Goal: Information Seeking & Learning: Find specific fact

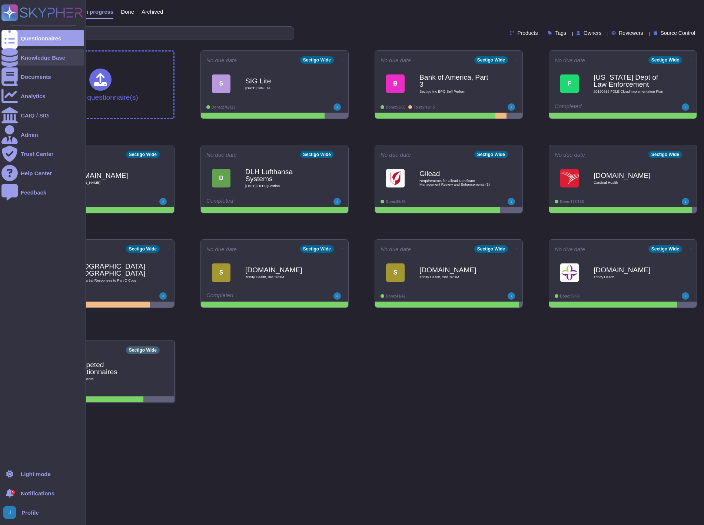
drag, startPoint x: 35, startPoint y: 58, endPoint x: 41, endPoint y: 58, distance: 6.3
click at [35, 58] on div "Knowledge Base" at bounding box center [43, 58] width 44 height 6
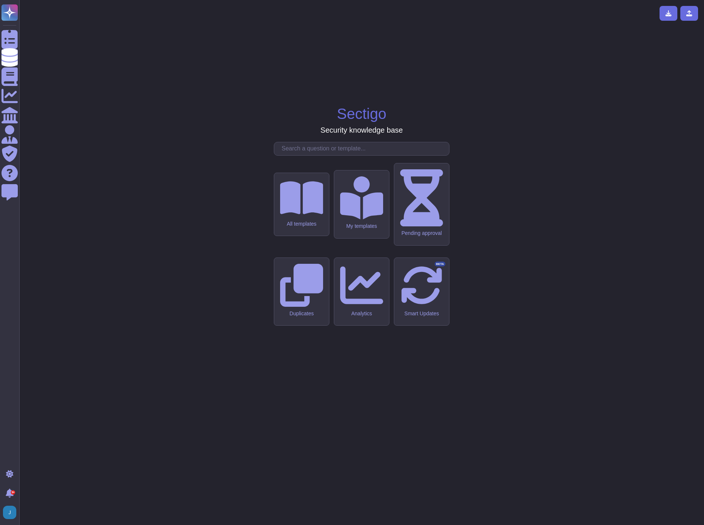
click at [313, 156] on div at bounding box center [362, 149] width 176 height 14
click at [315, 155] on input "text" at bounding box center [363, 148] width 171 height 13
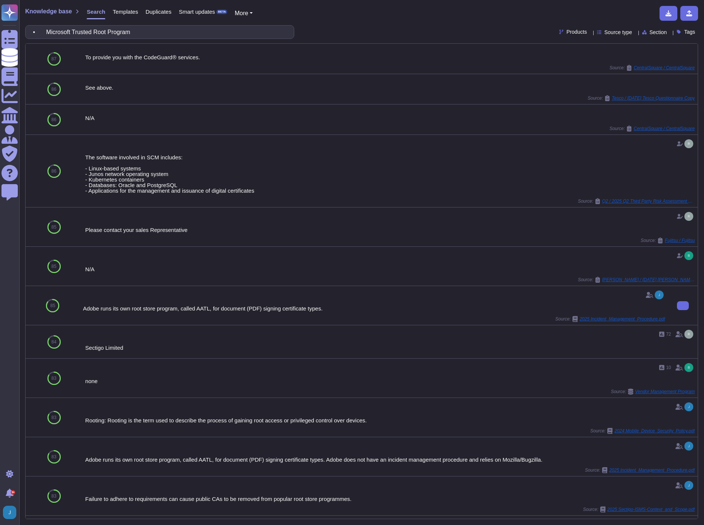
click at [315, 314] on div "Adobe runs its own root store program, called AATL, for document (PDF) signing …" at bounding box center [374, 305] width 582 height 33
click at [677, 461] on button at bounding box center [683, 456] width 12 height 9
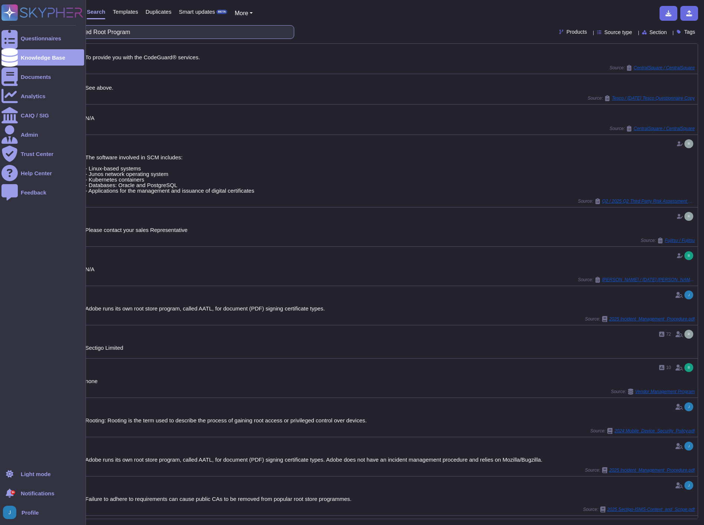
drag, startPoint x: 147, startPoint y: 35, endPoint x: 13, endPoint y: 21, distance: 135.1
click at [13, 21] on div "Questionnaires Knowledge Base Documents Analytics CAIQ / SIG Admin Trust Center…" at bounding box center [352, 262] width 704 height 525
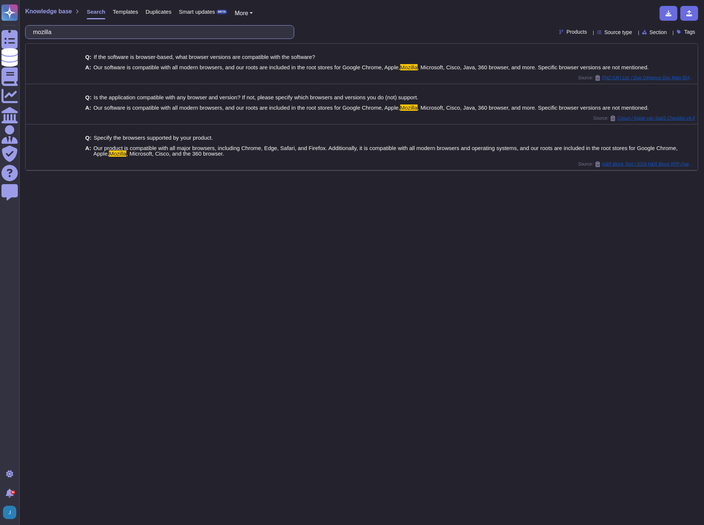
drag, startPoint x: 67, startPoint y: 31, endPoint x: 25, endPoint y: 23, distance: 43.0
click at [25, 23] on div "Knowledge base Search Templates Duplicates Smart updates BETA More mozilla Prod…" at bounding box center [361, 262] width 684 height 525
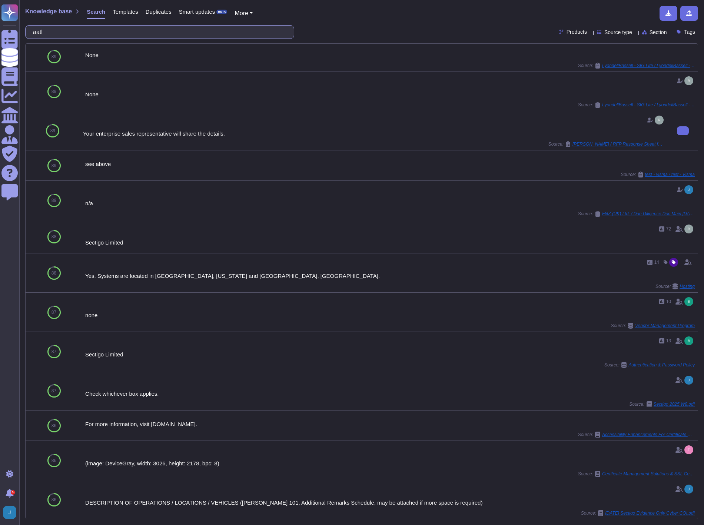
scroll to position [75, 0]
drag, startPoint x: 111, startPoint y: 28, endPoint x: -2, endPoint y: 10, distance: 114.7
click at [0, 10] on html "Questionnaires Knowledge Base Documents Analytics CAIQ / SIG Admin Trust Center…" at bounding box center [352, 262] width 704 height 525
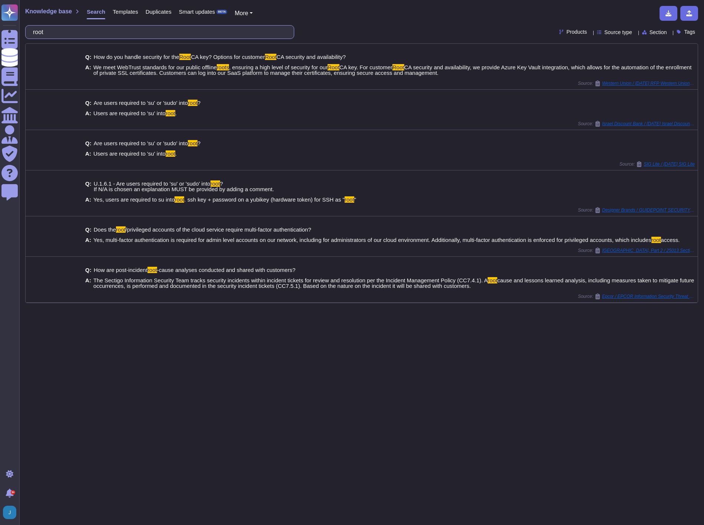
drag, startPoint x: 67, startPoint y: 31, endPoint x: 28, endPoint y: 30, distance: 39.3
click at [28, 30] on div "root" at bounding box center [159, 32] width 269 height 14
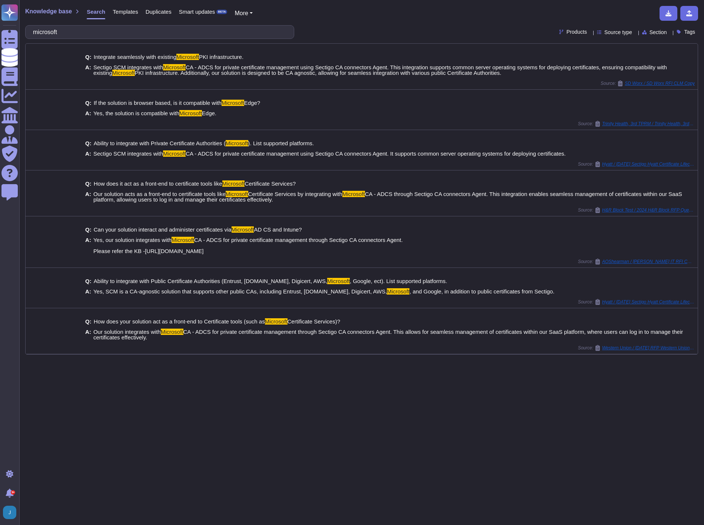
type input "microsoft"
click at [677, 189] on button at bounding box center [683, 193] width 12 height 9
